Goal: Information Seeking & Learning: Learn about a topic

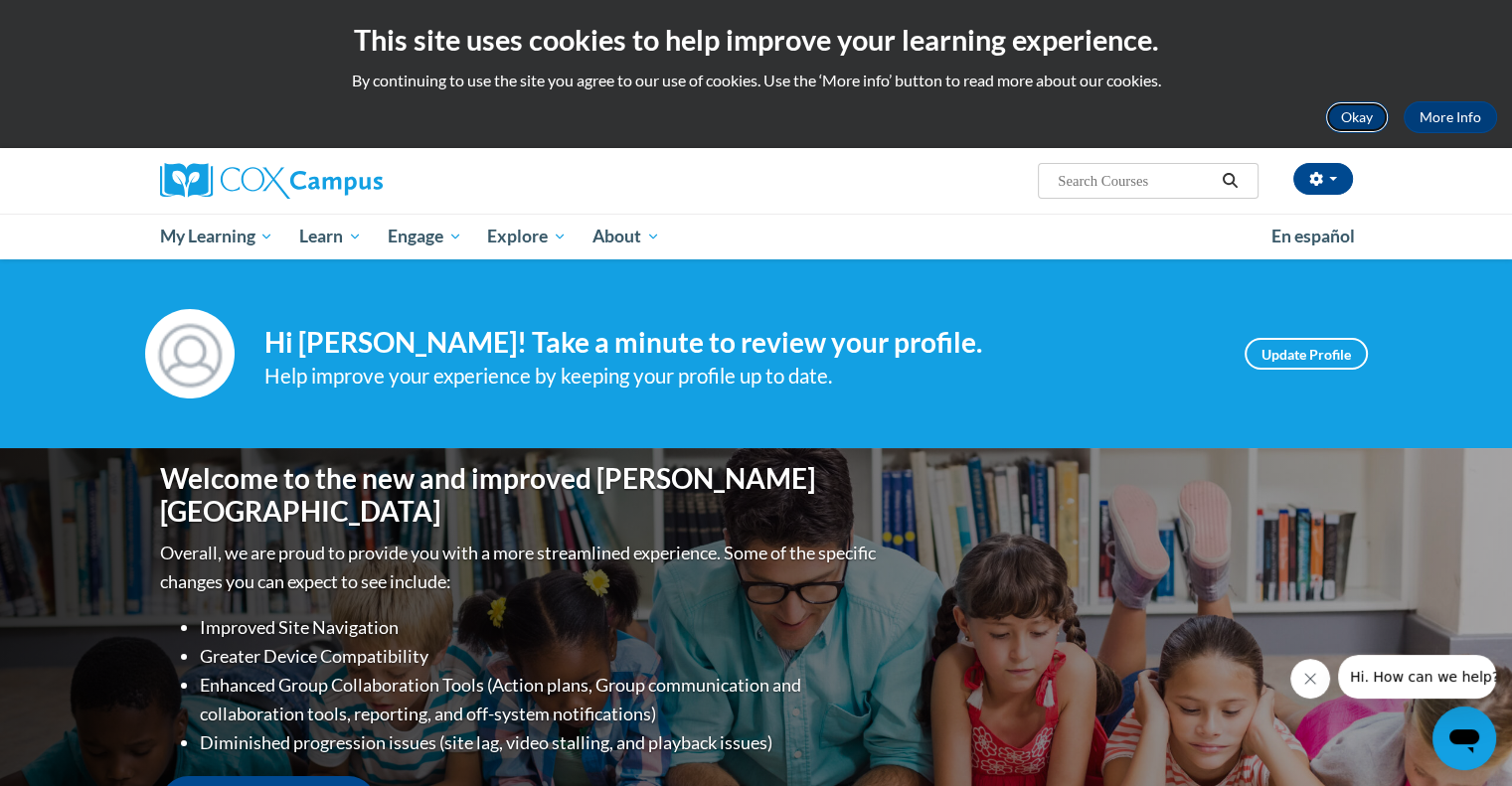
click at [1360, 105] on button "Okay" at bounding box center [1356, 118] width 64 height 32
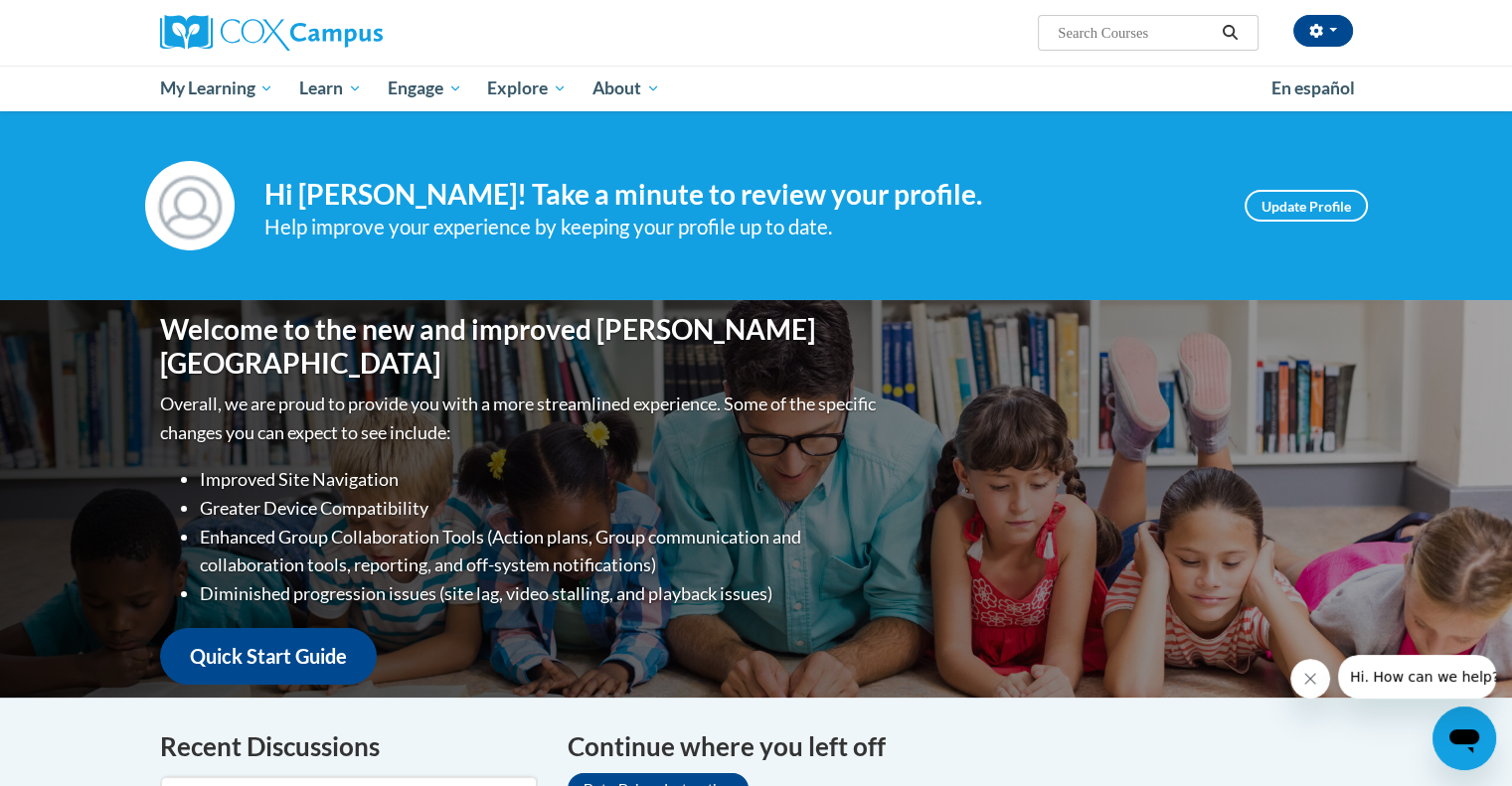
scroll to position [497, 0]
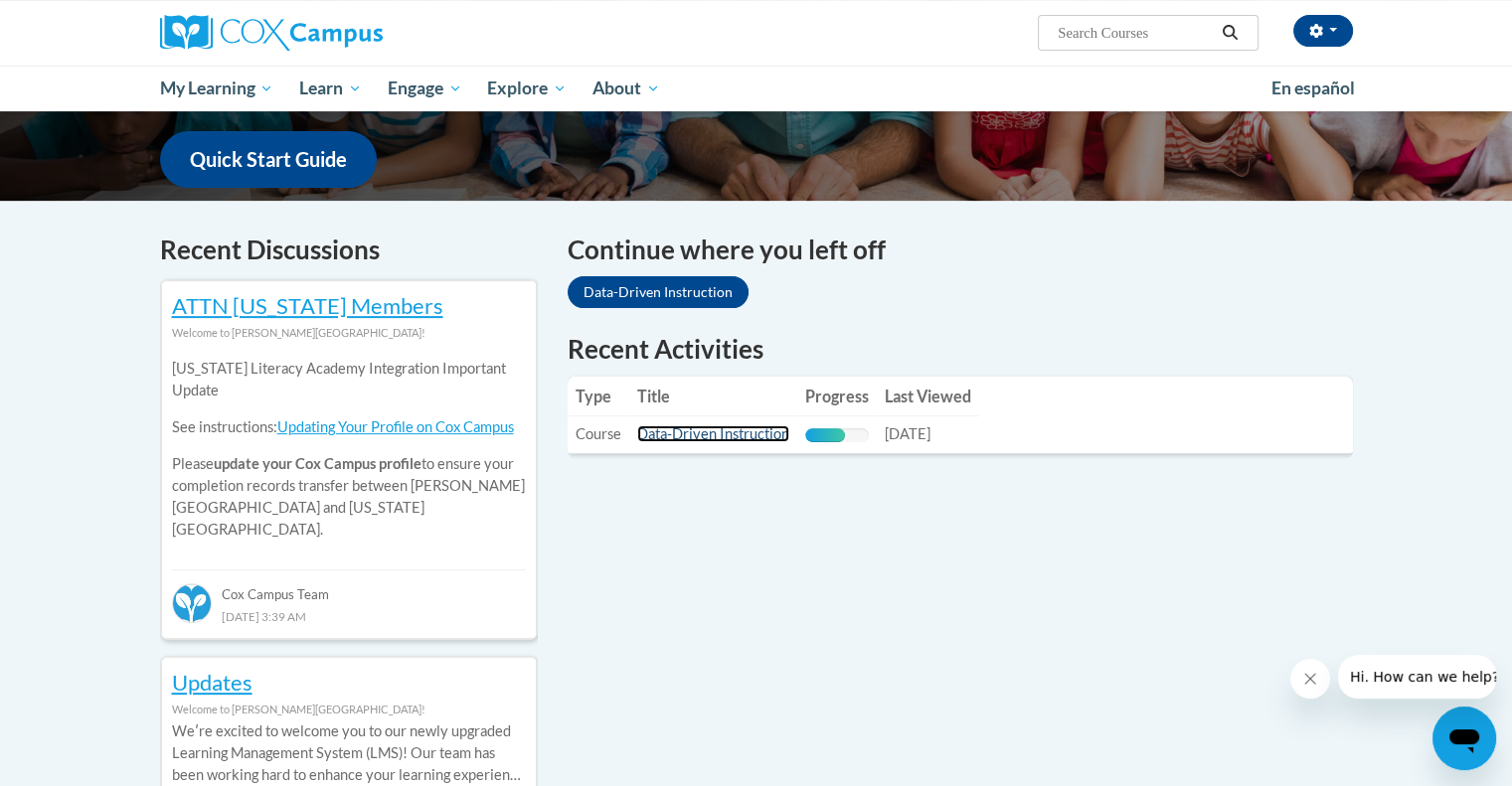
click at [754, 433] on link "Data-Driven Instruction" at bounding box center [713, 434] width 152 height 17
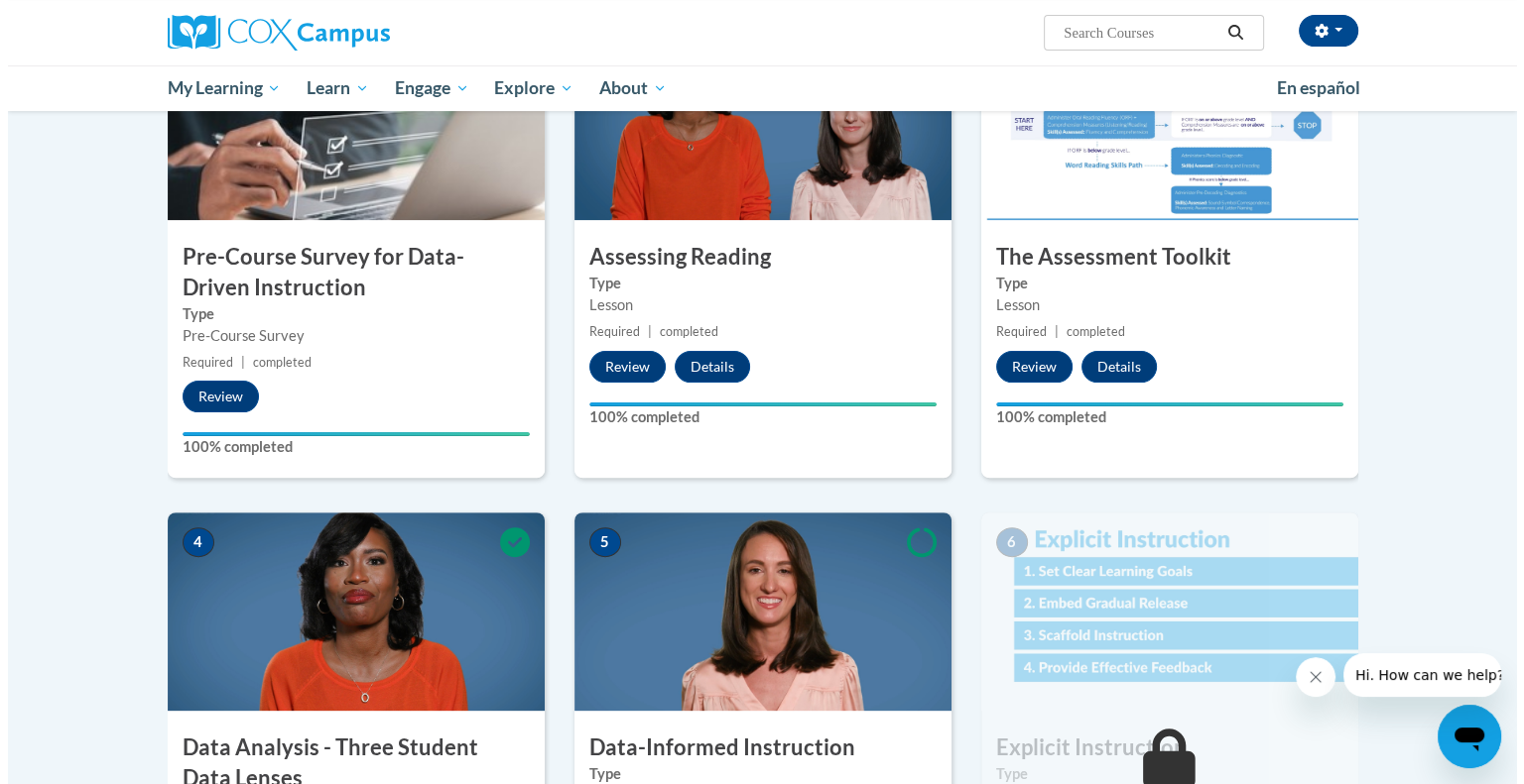
scroll to position [892, 0]
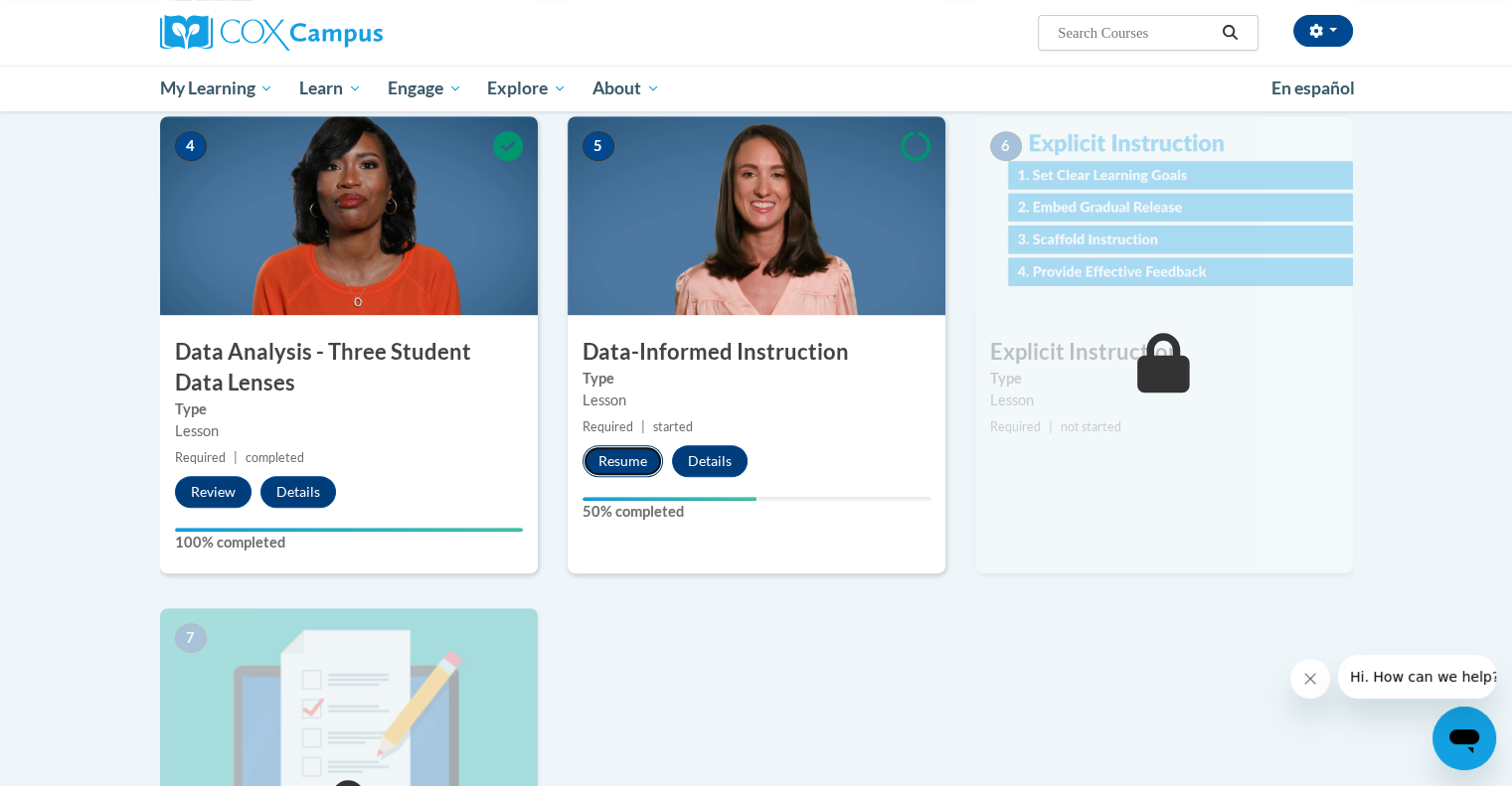
click at [619, 460] on button "Resume" at bounding box center [622, 461] width 81 height 32
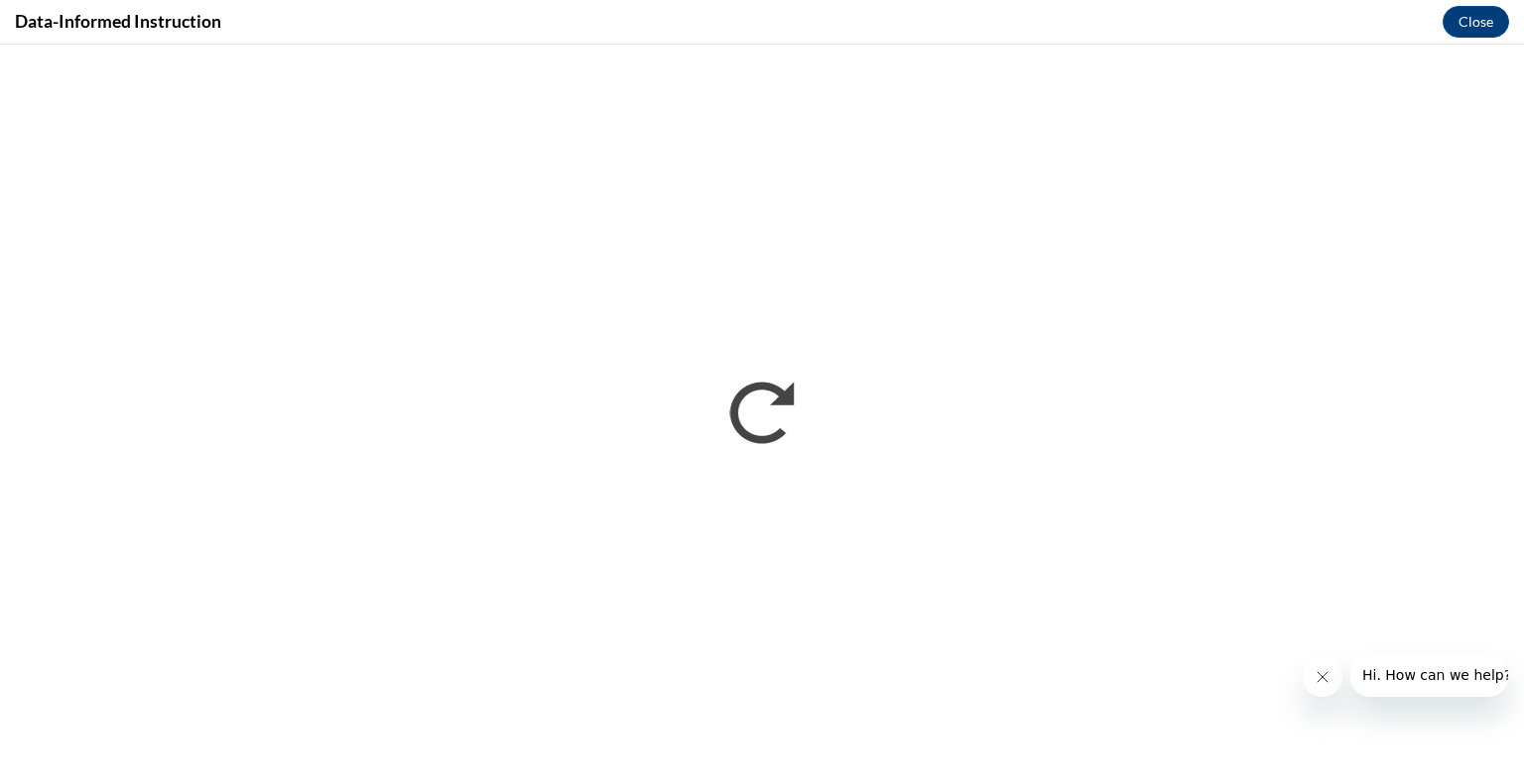
scroll to position [0, 0]
